Goal: Task Accomplishment & Management: Use online tool/utility

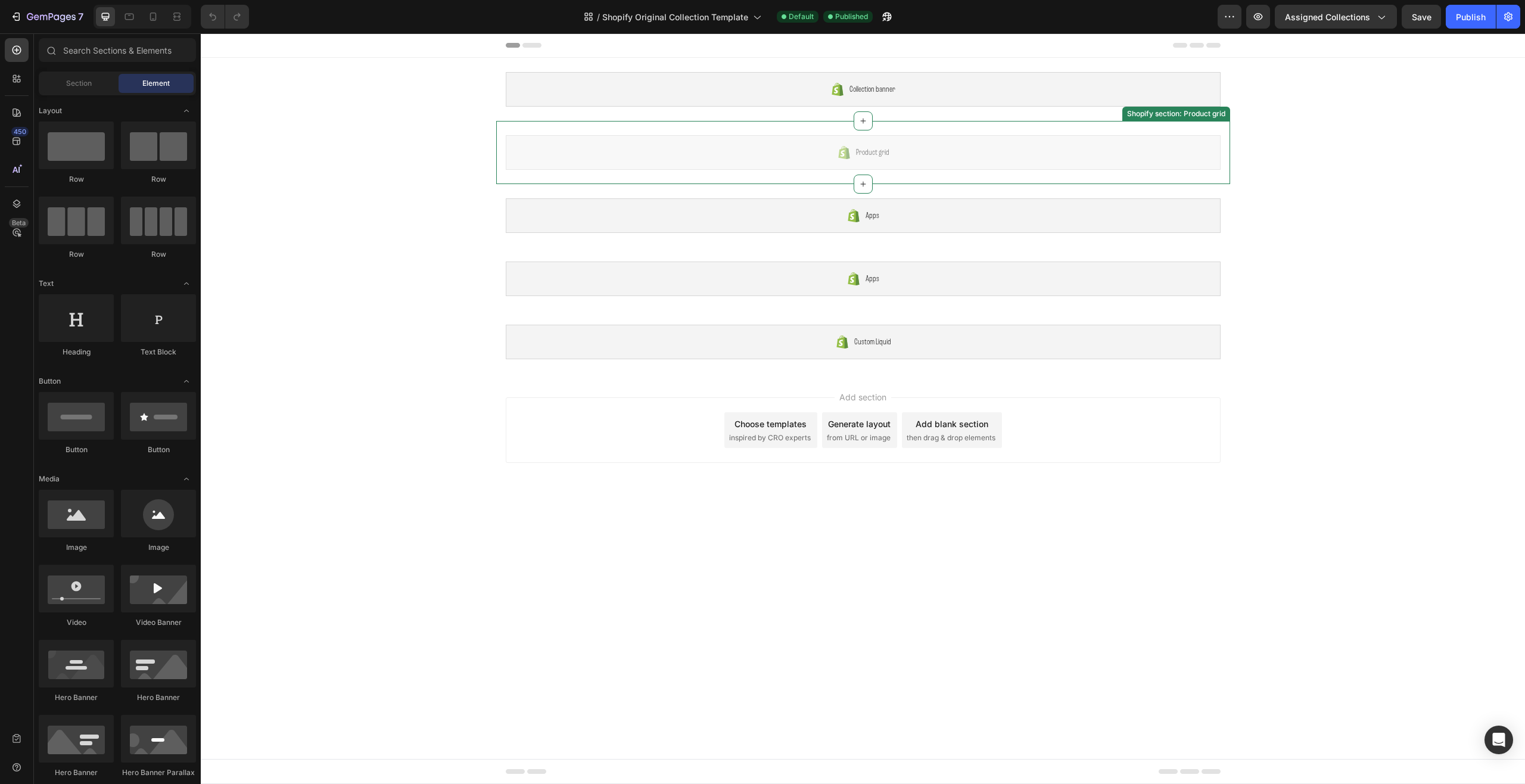
click at [927, 156] on div "Product grid" at bounding box center [863, 152] width 715 height 35
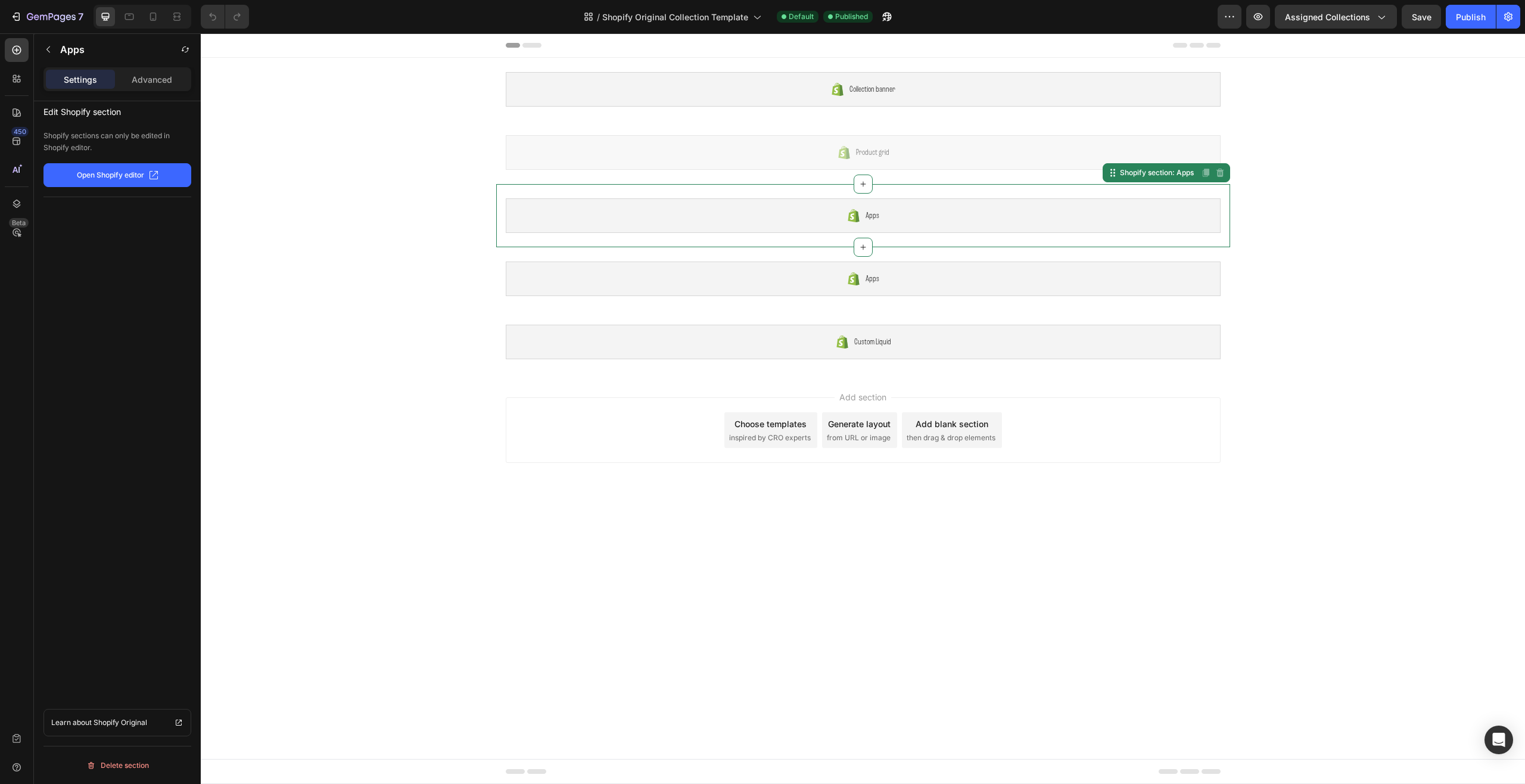
click at [916, 217] on div "Apps" at bounding box center [863, 216] width 715 height 35
click at [17, 81] on icon at bounding box center [17, 79] width 12 height 12
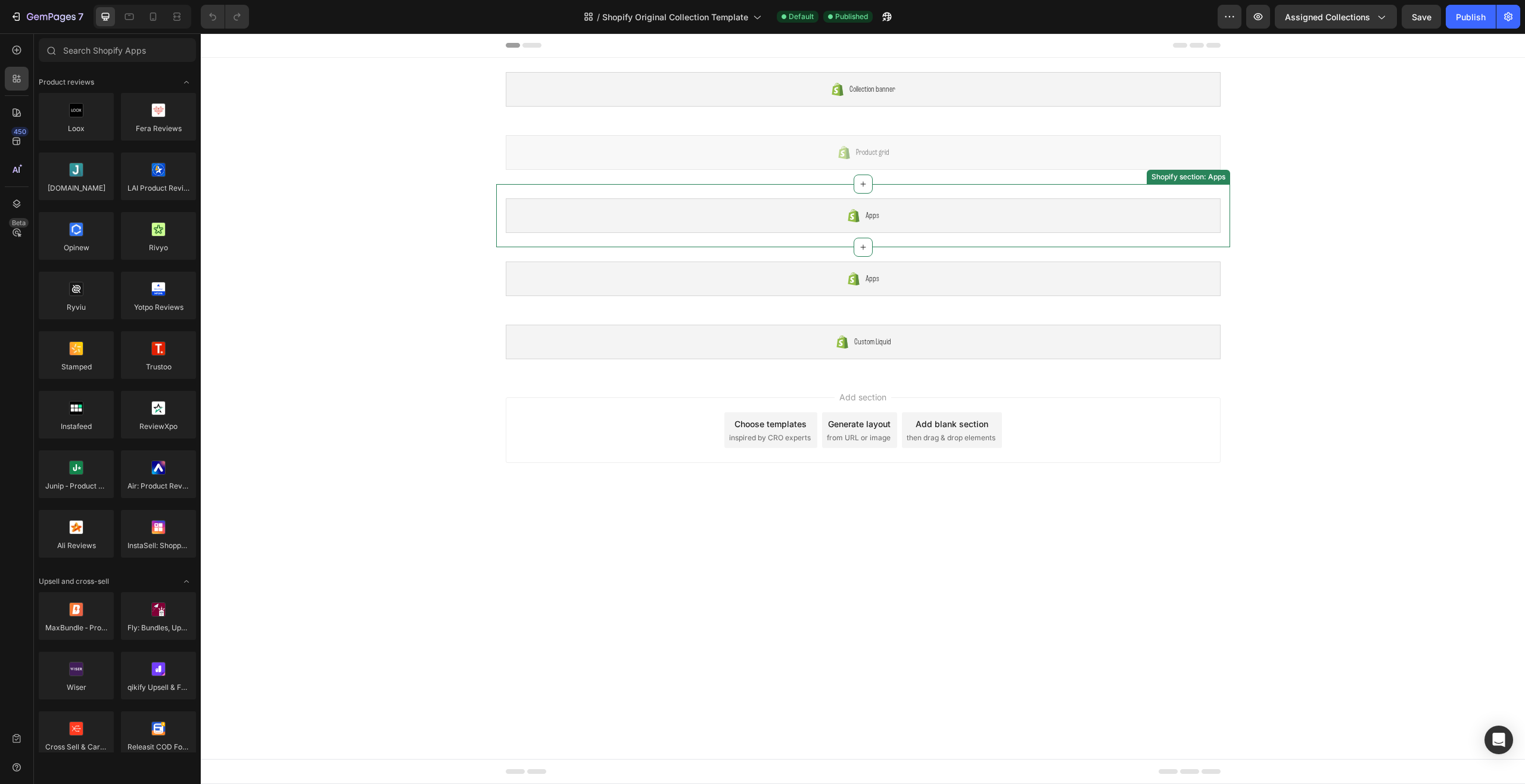
click at [729, 223] on div "Apps" at bounding box center [863, 216] width 715 height 35
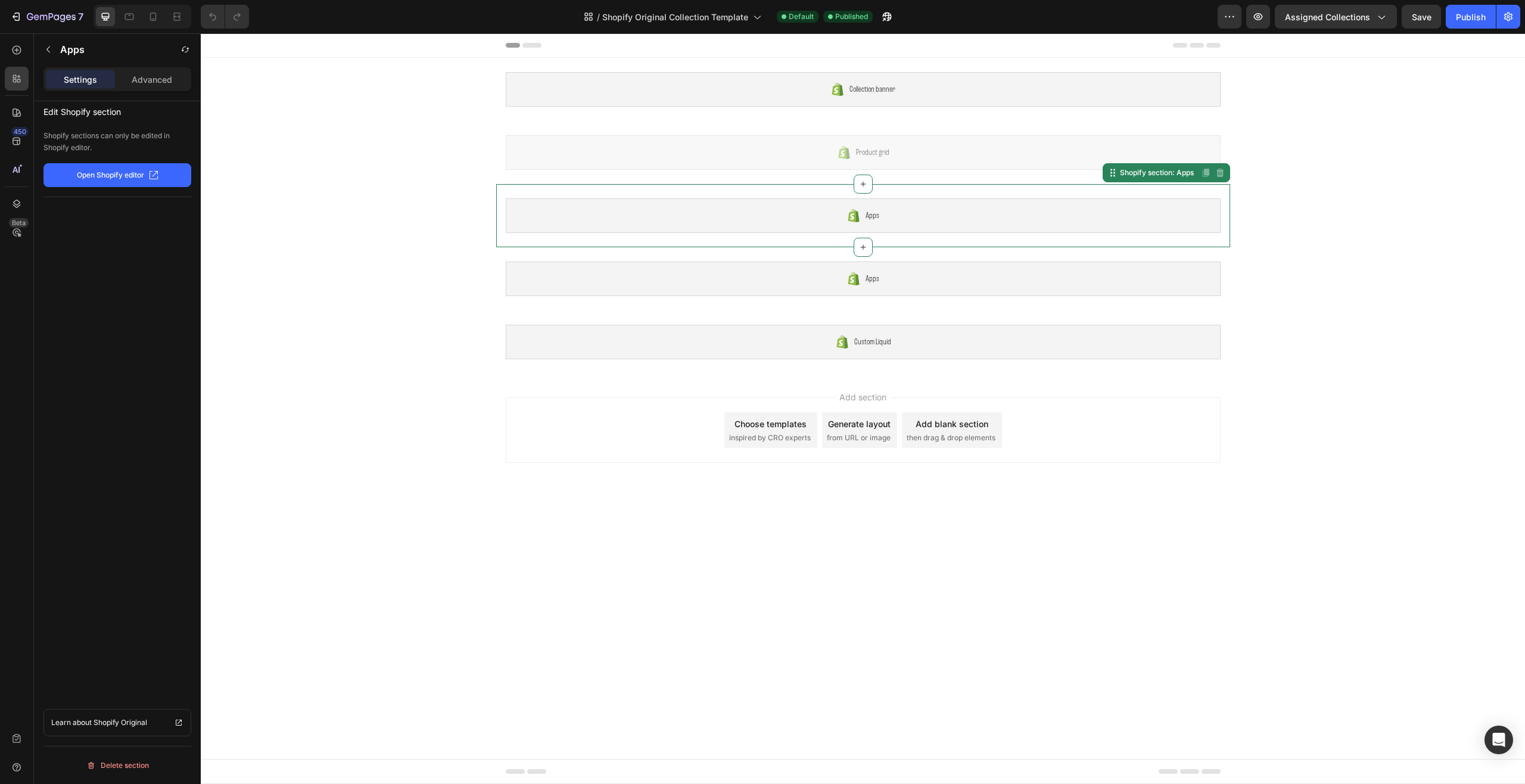
click at [729, 223] on div "Apps" at bounding box center [863, 216] width 715 height 35
click at [725, 19] on span "Shopify Original Collection Template" at bounding box center [675, 17] width 146 height 12
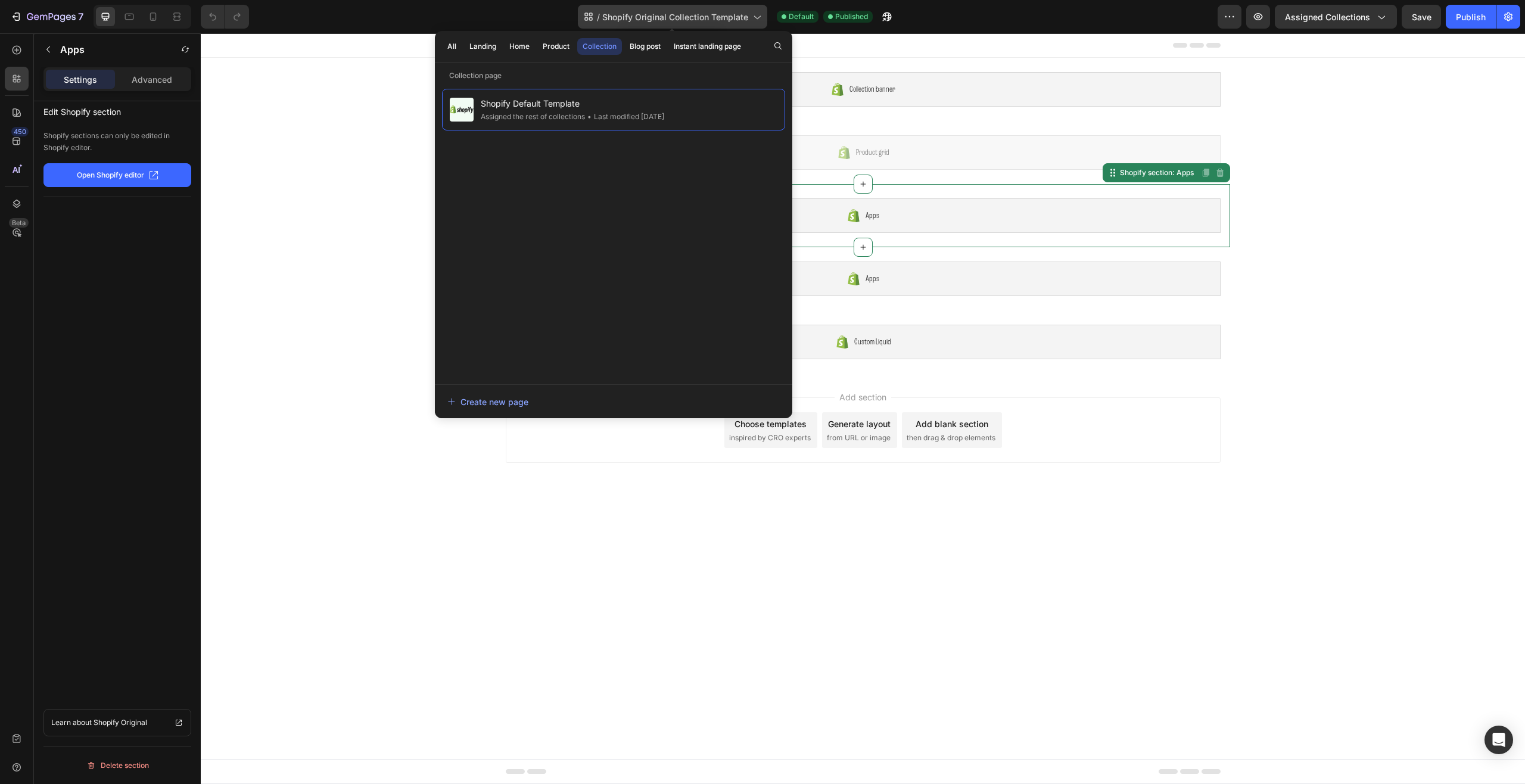
click at [725, 19] on span "Shopify Original Collection Template" at bounding box center [675, 17] width 146 height 12
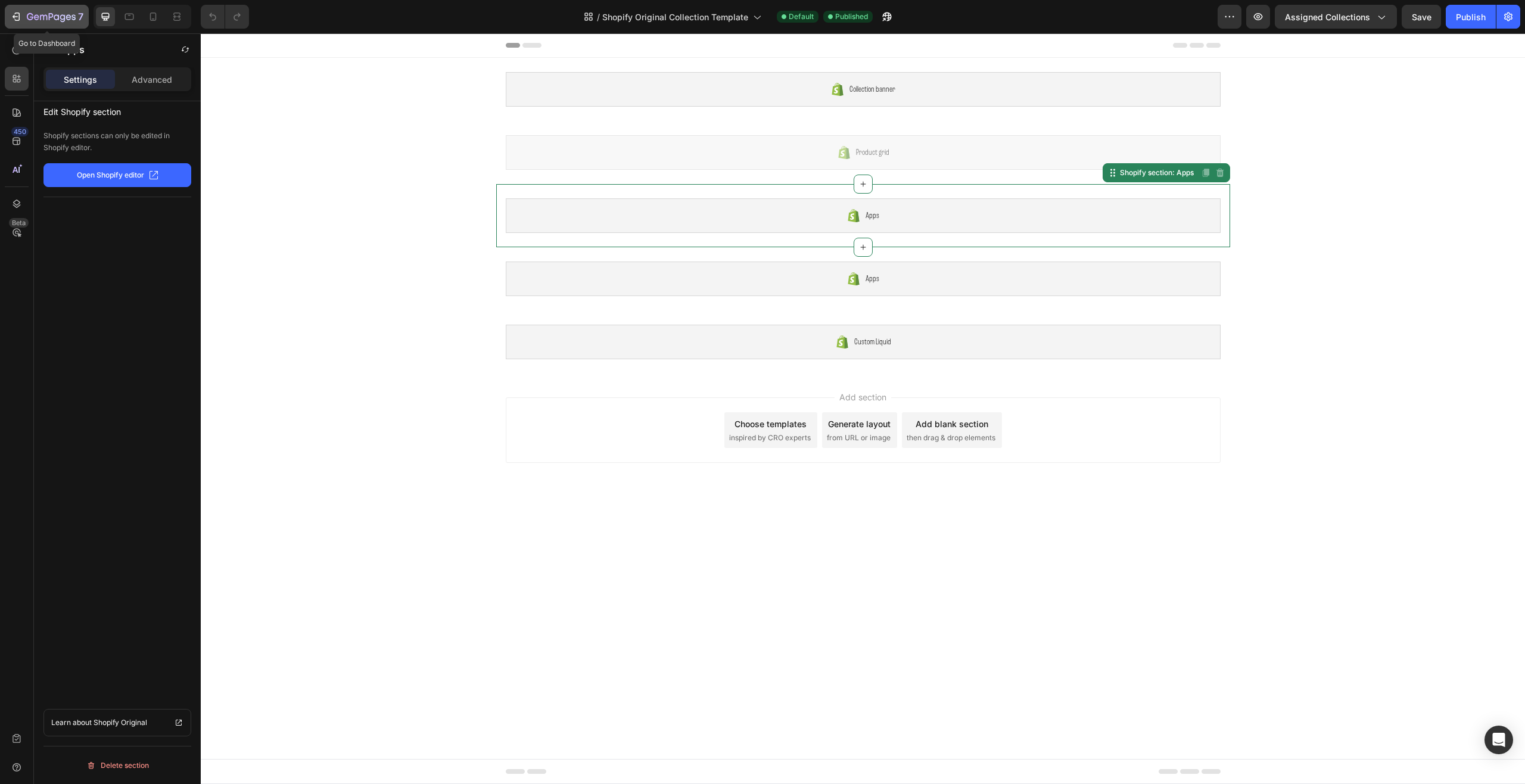
click at [17, 14] on icon "button" at bounding box center [16, 17] width 12 height 12
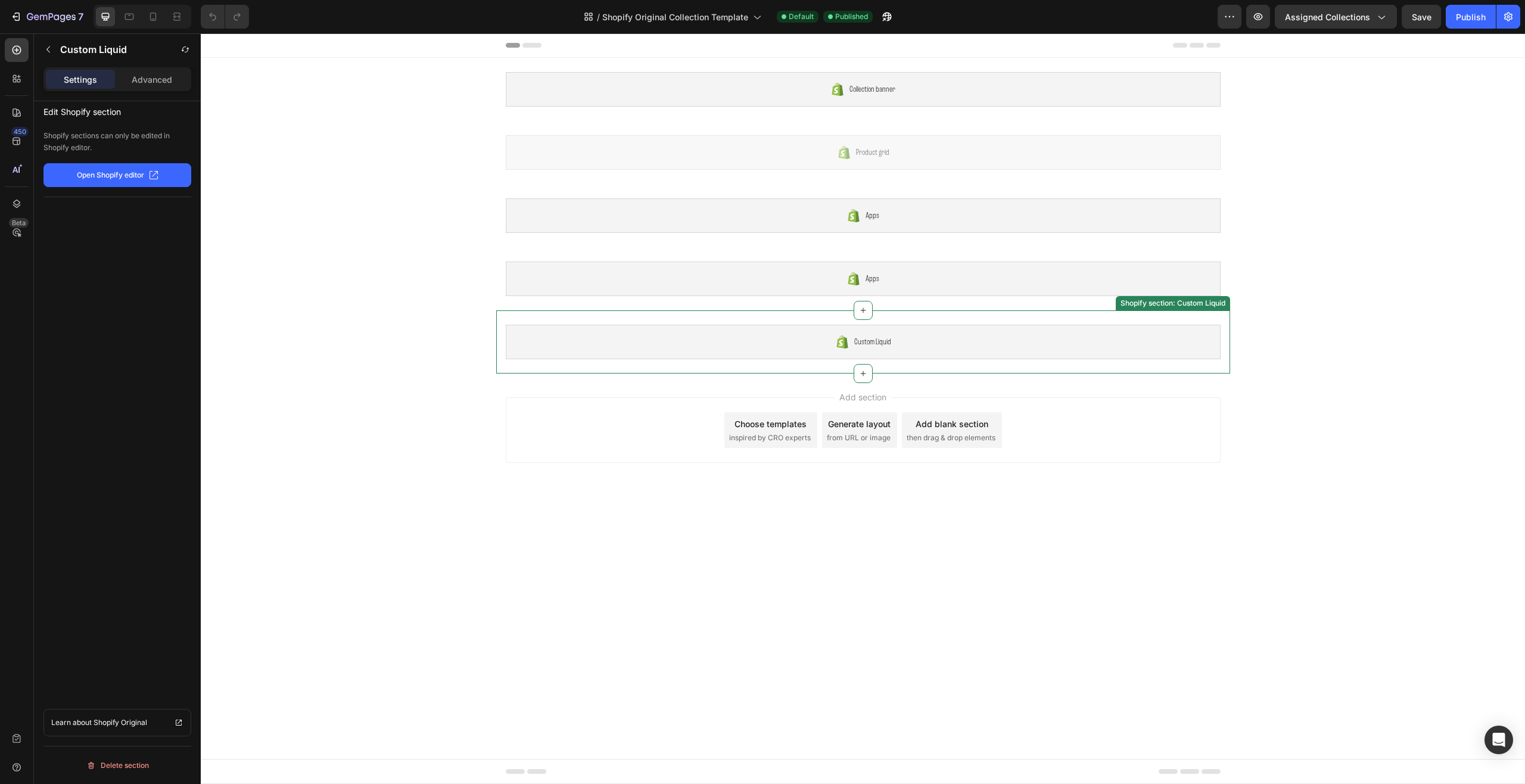
click at [915, 341] on div "Custom Liquid" at bounding box center [863, 342] width 715 height 35
click at [918, 211] on div "Apps" at bounding box center [863, 216] width 715 height 35
click at [127, 180] on p "Open Shopify editor" at bounding box center [110, 175] width 67 height 11
click at [144, 76] on p "Advanced" at bounding box center [151, 79] width 40 height 12
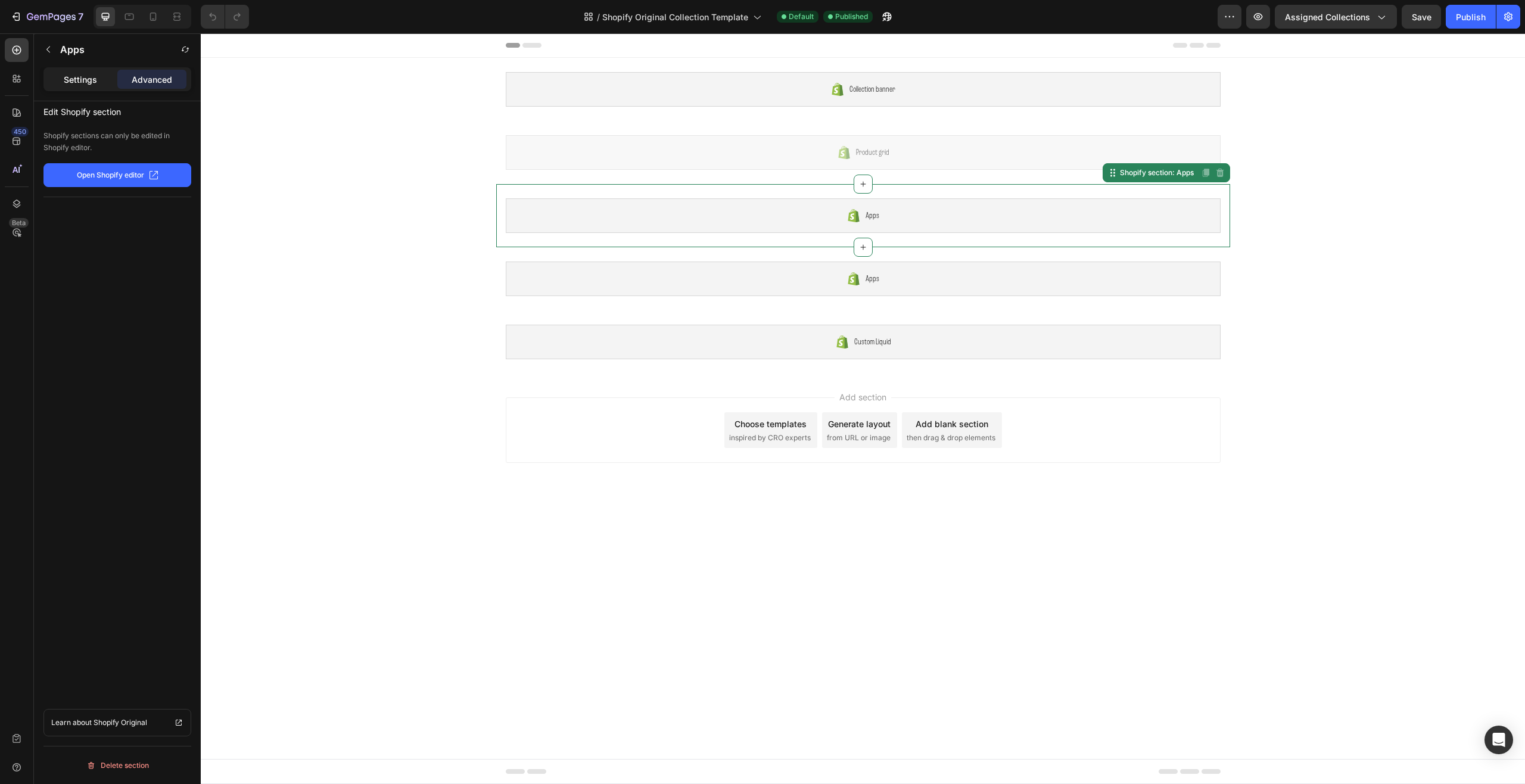
click at [84, 80] on p "Settings" at bounding box center [80, 79] width 33 height 12
click at [51, 53] on icon "button" at bounding box center [48, 49] width 9 height 9
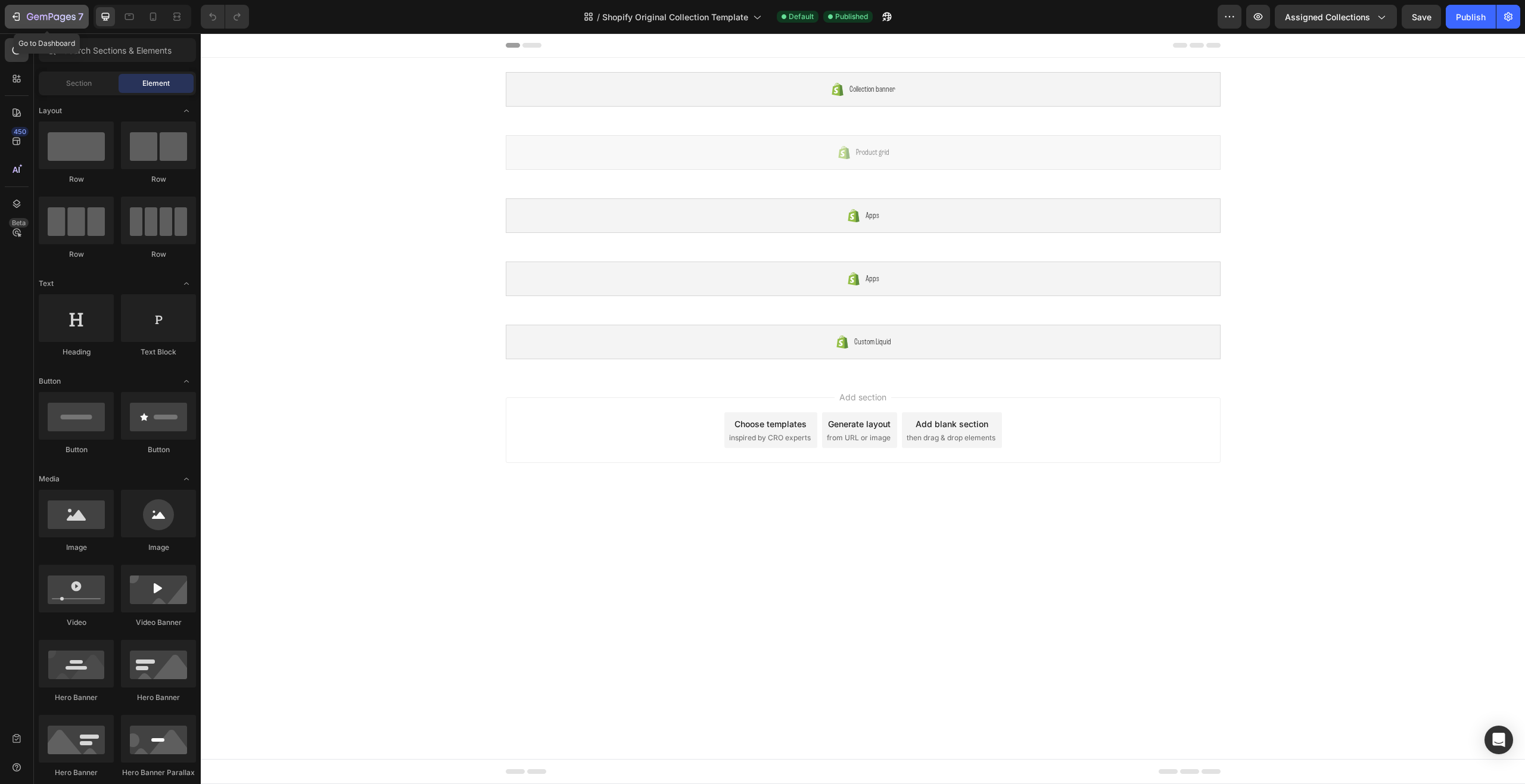
click at [10, 19] on icon "button" at bounding box center [16, 17] width 12 height 12
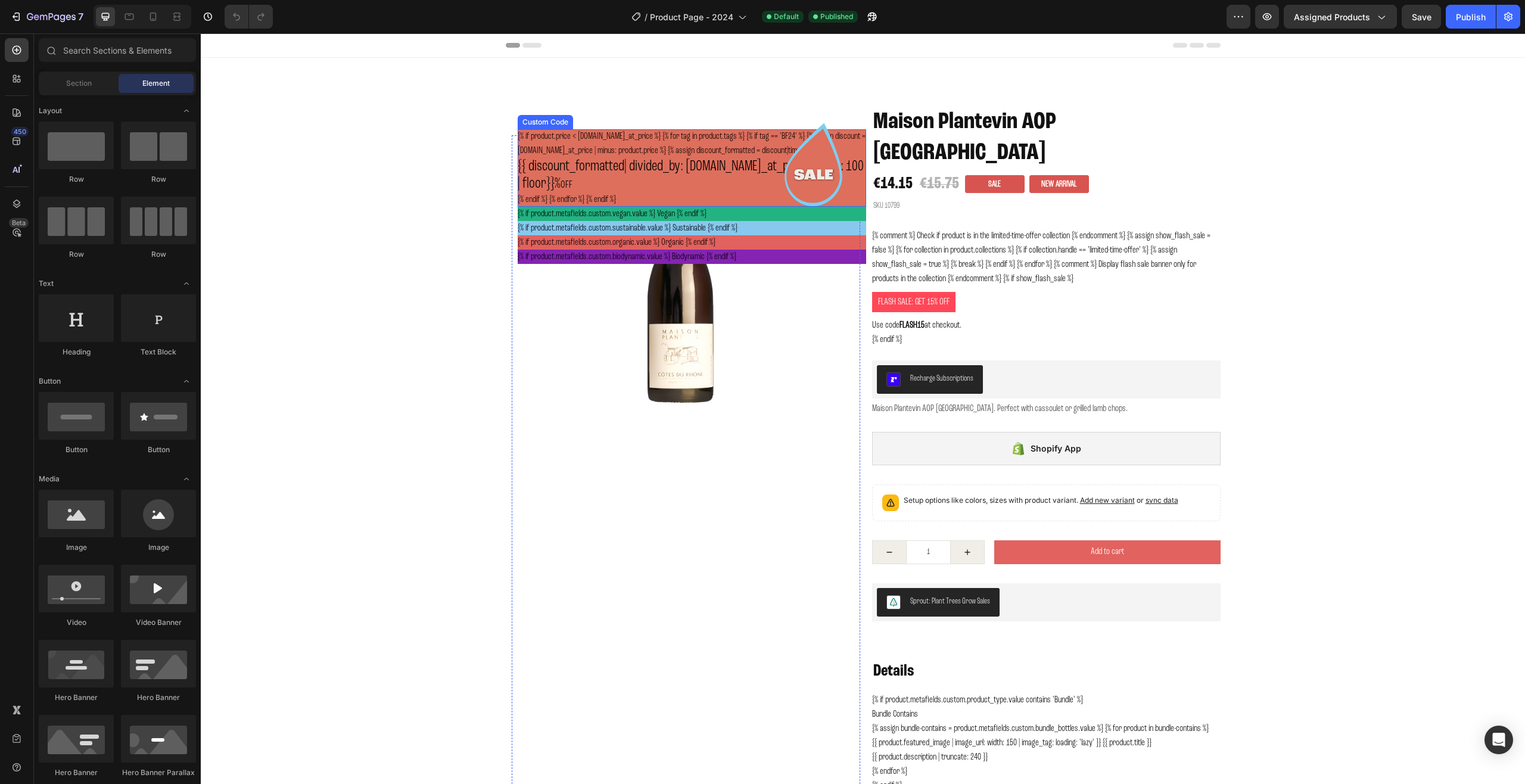
click at [597, 142] on div "{% if product.price < product.compare_at_price %} {% for tag in product.tags %}…" at bounding box center [692, 167] width 348 height 77
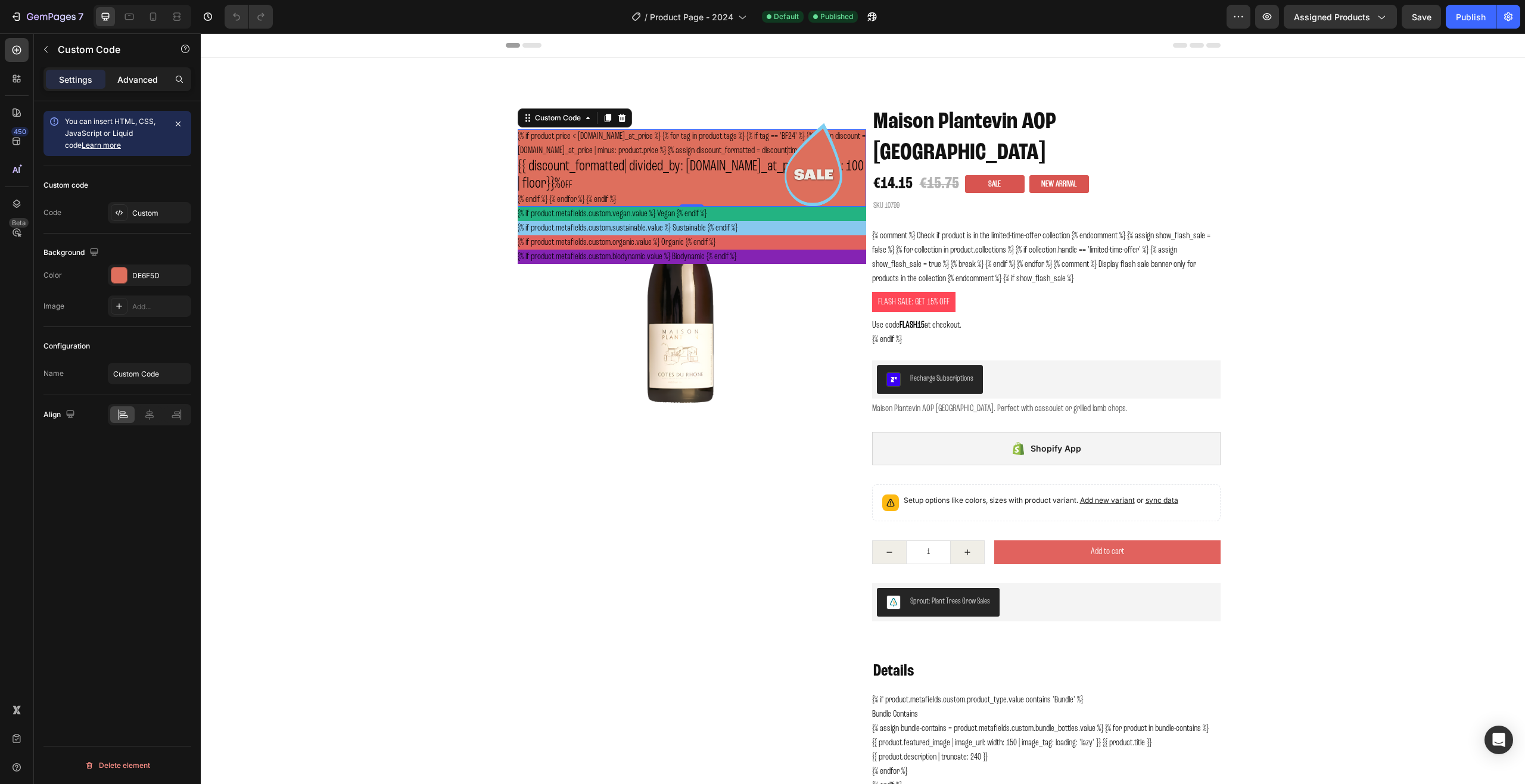
click at [135, 81] on p "Advanced" at bounding box center [138, 79] width 40 height 12
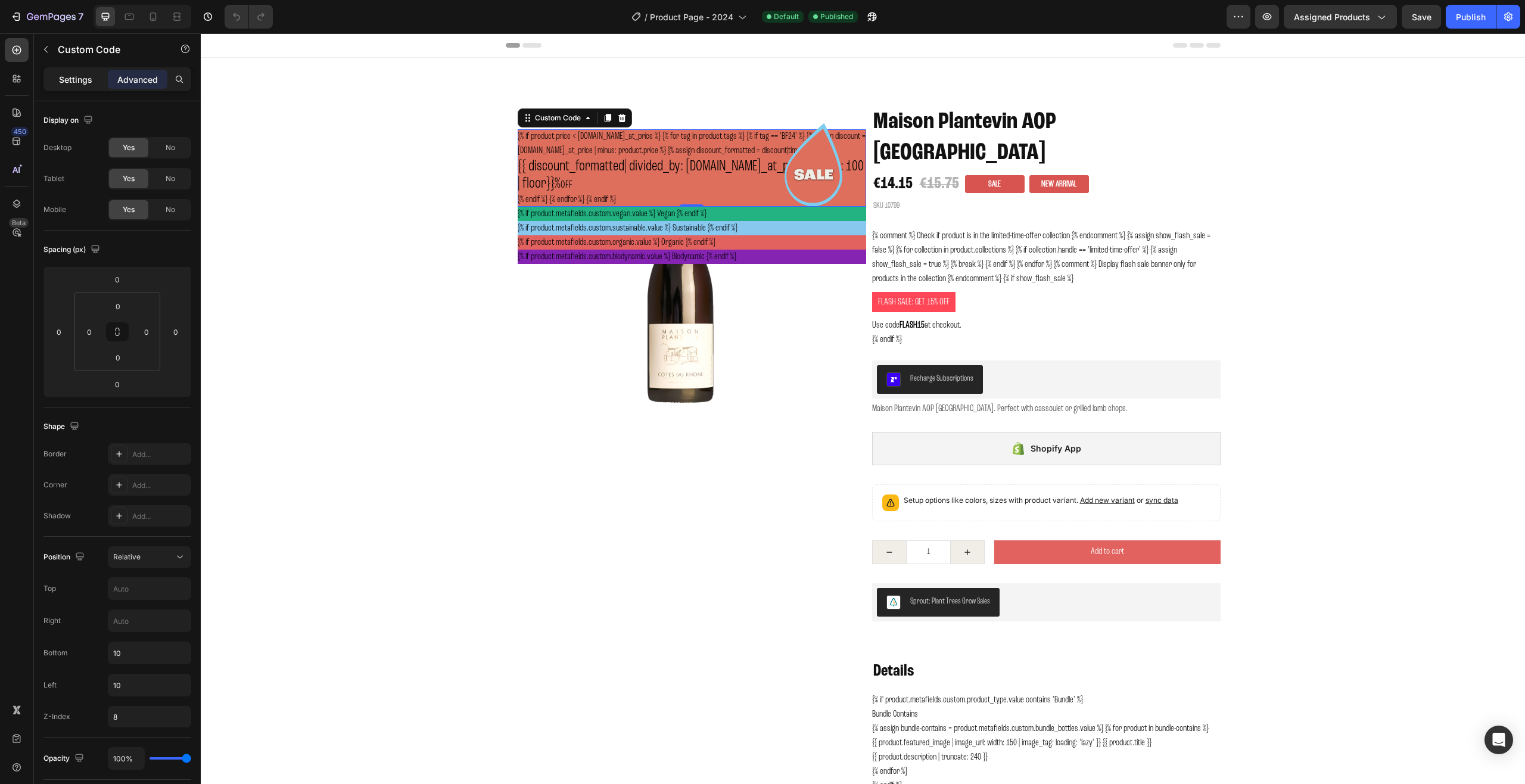
click at [76, 84] on p "Settings" at bounding box center [76, 79] width 33 height 12
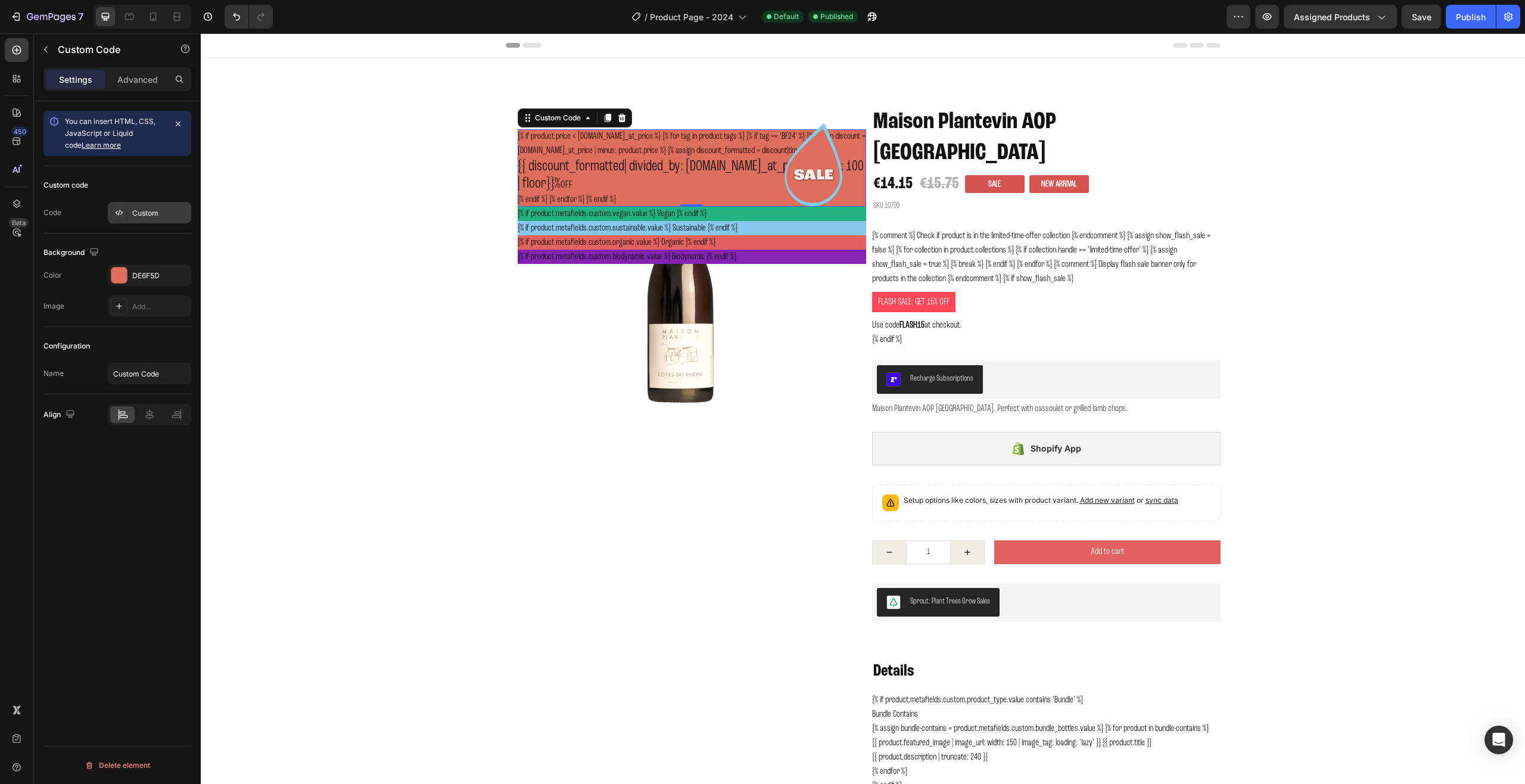
click at [147, 211] on div "Custom" at bounding box center [160, 213] width 56 height 11
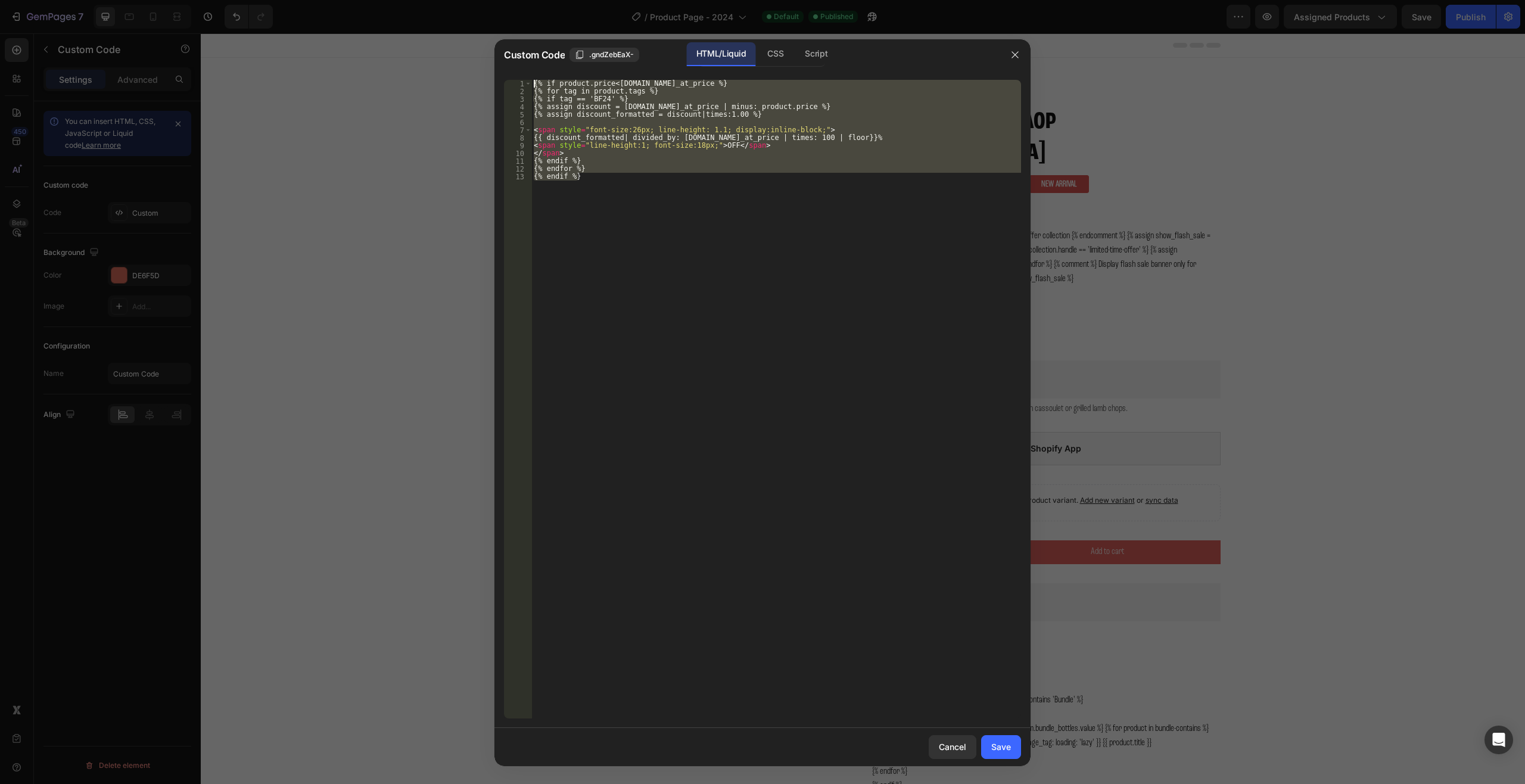
drag, startPoint x: 592, startPoint y: 160, endPoint x: 426, endPoint y: 0, distance: 230.6
click at [426, 0] on div "Custom Code .gndZebEaX- HTML/Liquid CSS Script {% endif %} 1 2 3 4 5 6 7 8 9 10…" at bounding box center [762, 392] width 1525 height 784
type textarea "{% if product.price < product.compare_at_price %} {% for tag in product.tags %}"
click at [1125, 305] on div at bounding box center [762, 392] width 1525 height 784
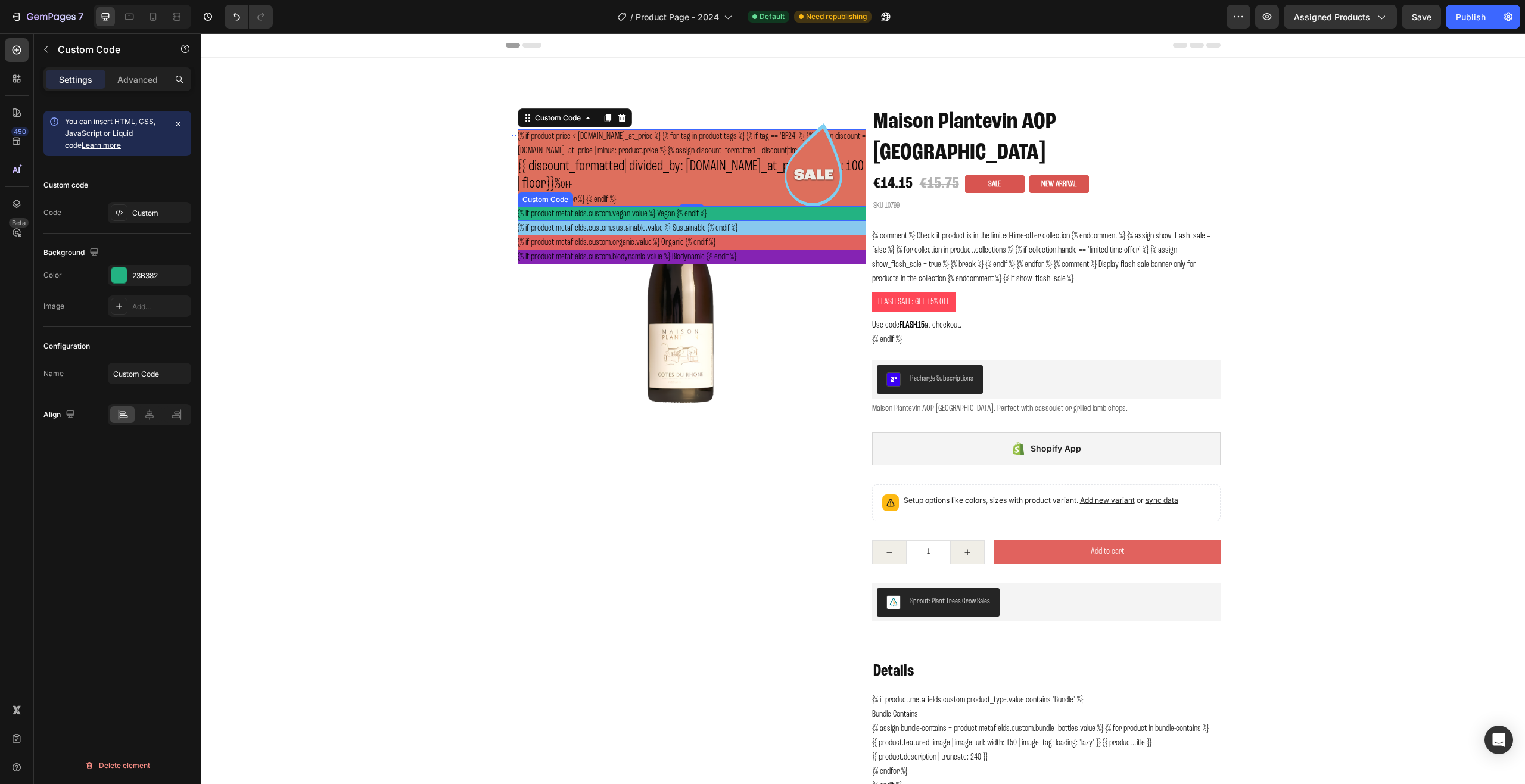
click at [694, 221] on div "{% if product.metafields.custom.vegan.value %} Vegan {% endif %}" at bounding box center [692, 214] width 348 height 14
click at [654, 221] on div "{% if product.metafields.custom.vegan.value %} Vegan {% endif %}" at bounding box center [692, 214] width 348 height 14
click at [129, 68] on div "Settings Advanced" at bounding box center [117, 79] width 148 height 24
click at [142, 82] on p "Advanced" at bounding box center [138, 79] width 40 height 12
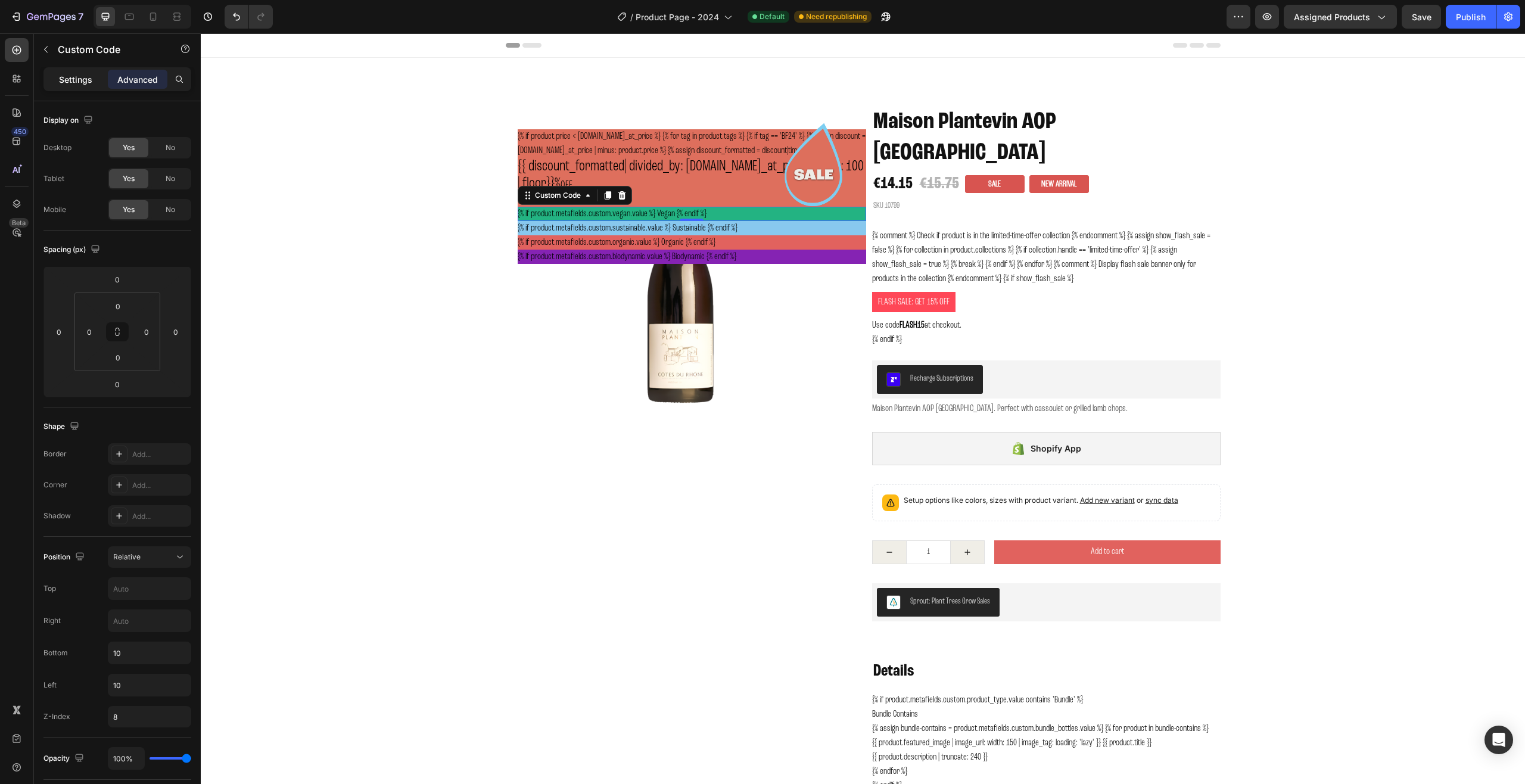
click at [97, 79] on div "Settings" at bounding box center [76, 79] width 60 height 19
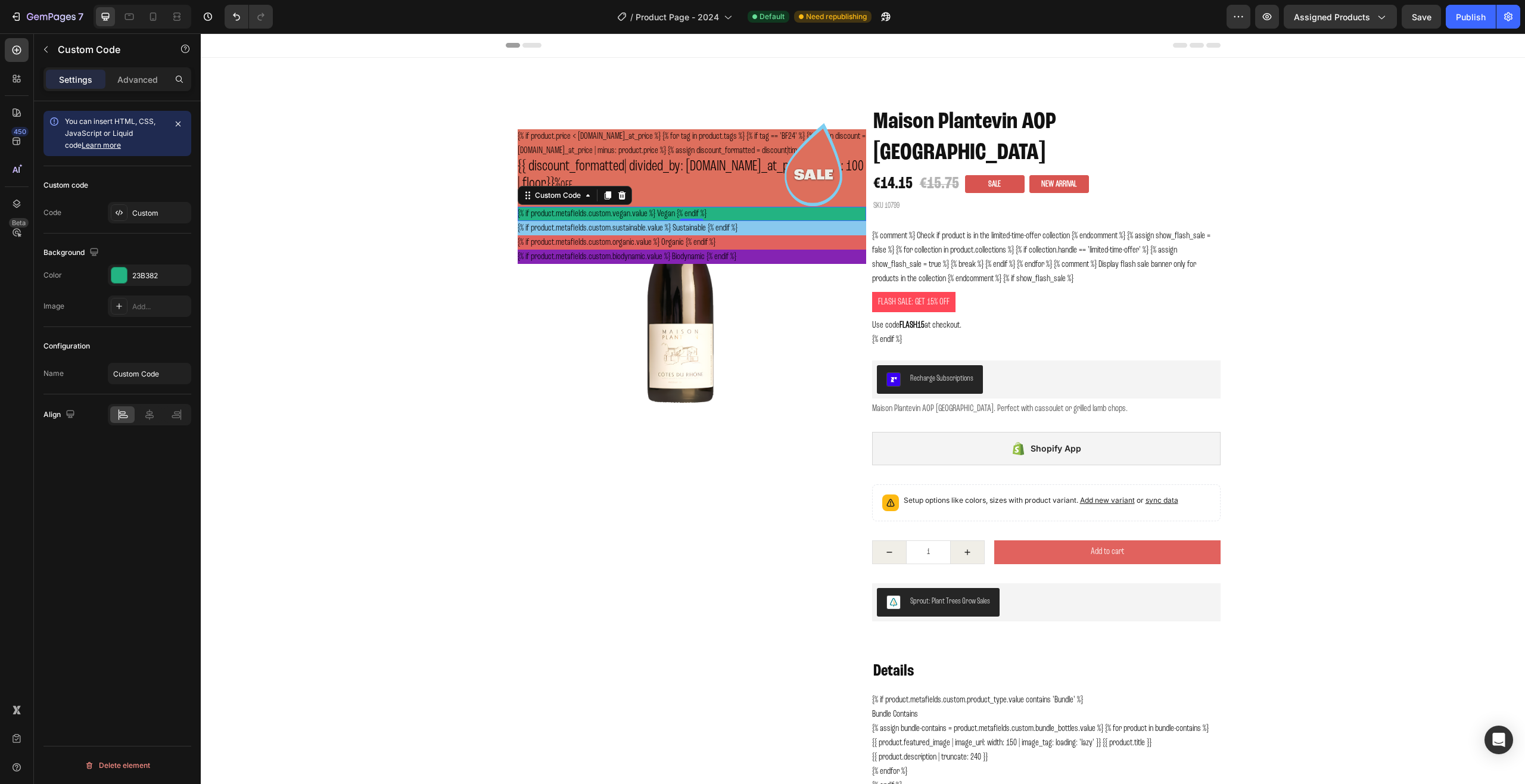
click at [801, 221] on div "{% if product.metafields.custom.vegan.value %} Vegan {% endif %}" at bounding box center [692, 214] width 348 height 14
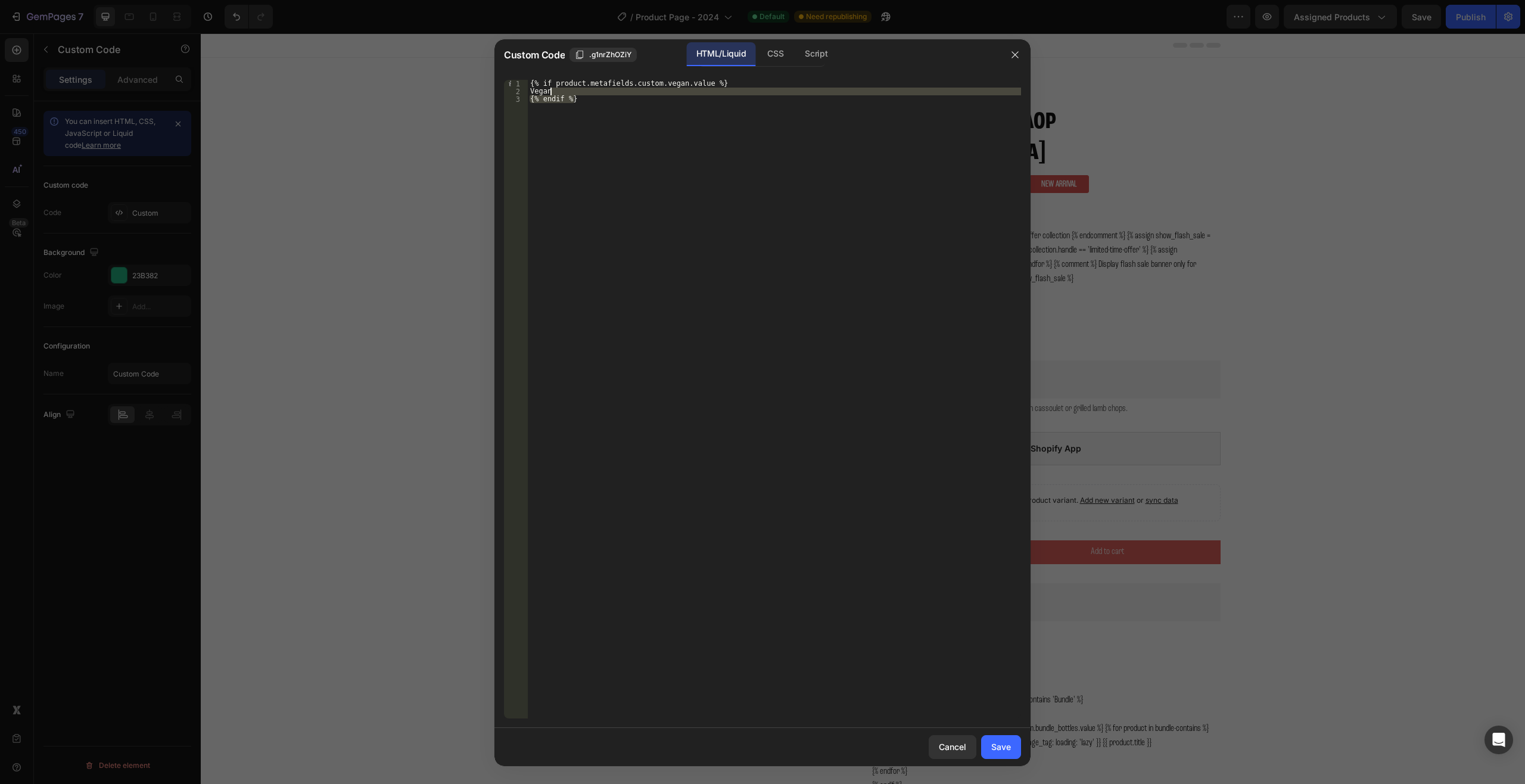
drag, startPoint x: 731, startPoint y: 187, endPoint x: 466, endPoint y: 29, distance: 308.5
click at [468, 30] on div "Custom Code .g1nrZhOZiY HTML/Liquid CSS Script {% endif %} 1 2 3 {% if product.…" at bounding box center [762, 392] width 1525 height 784
type textarea "{% if product.metafields.custom.vegan.value %} Vegan"
click at [781, 61] on div "CSS" at bounding box center [775, 54] width 35 height 24
click at [746, 50] on div "HTML/Liquid" at bounding box center [721, 54] width 69 height 24
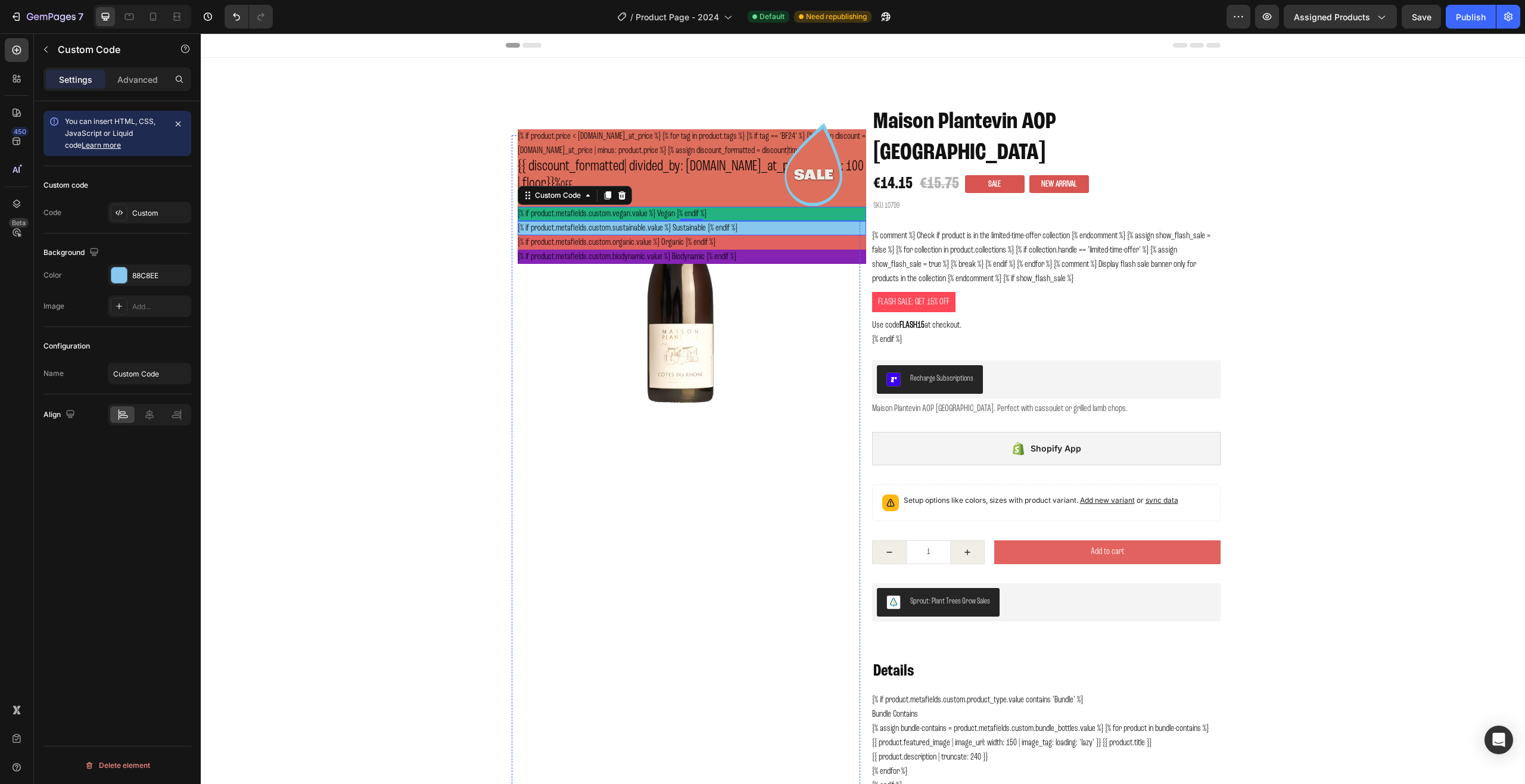
click at [726, 235] on div "{% if product.metafields.custom.sustainable.value %} Sustainable {% endif %}" at bounding box center [692, 228] width 348 height 14
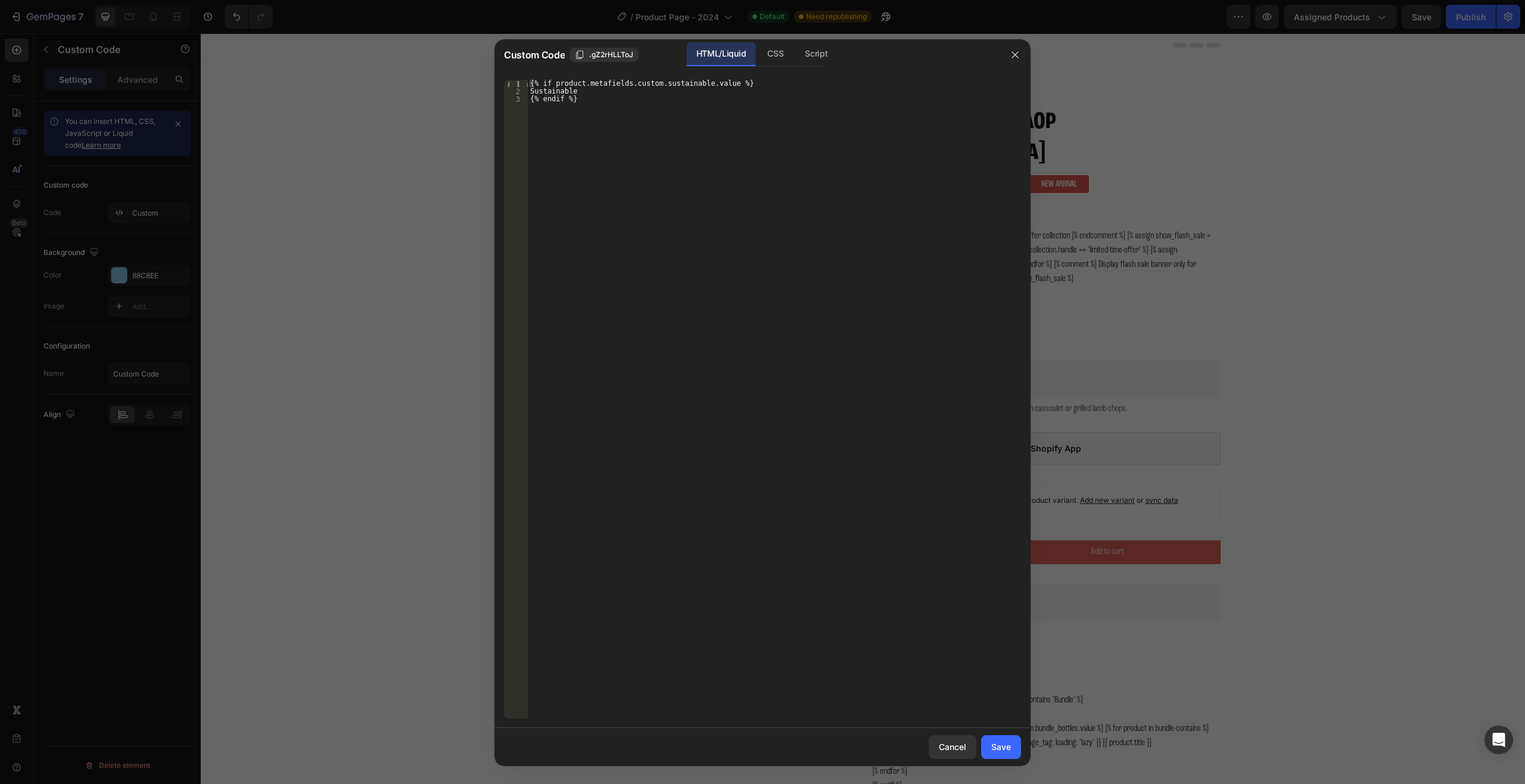
click at [701, 162] on div "{% if product.metafields.custom.sustainable.value %} Sustainable {% endif %}" at bounding box center [775, 407] width 493 height 654
type textarea "Sustainable {% endif %}"
click at [347, 149] on div at bounding box center [762, 392] width 1525 height 784
